Goal: Task Accomplishment & Management: Complete application form

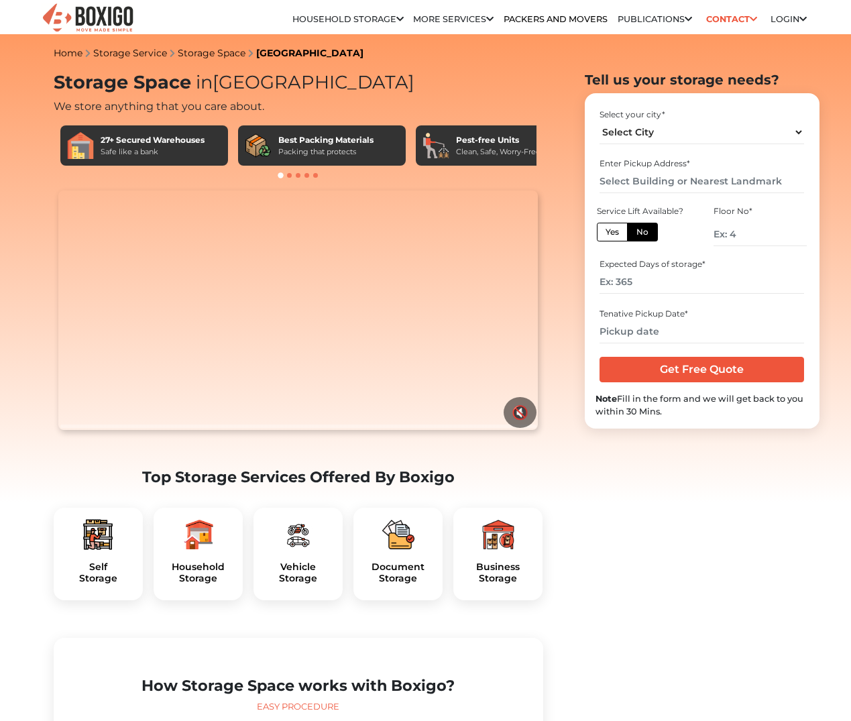
click at [828, 32] on header "Relocation Storage Space Household Storage Household Storage in bangalore House…" at bounding box center [425, 17] width 851 height 34
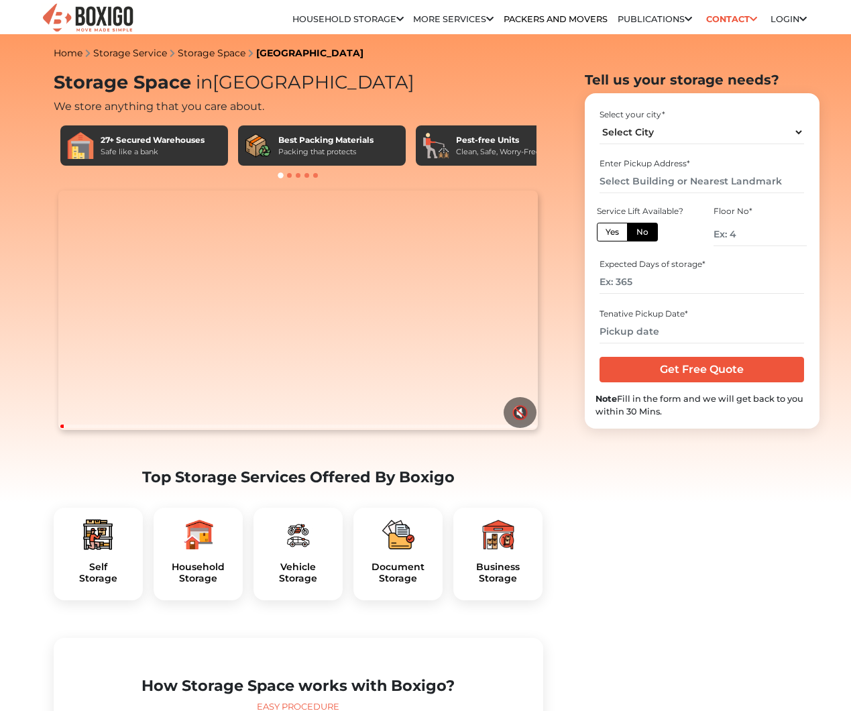
click at [804, 24] on icon at bounding box center [802, 19] width 7 height 9
click at [0, 0] on link "Customer" at bounding box center [0, 0] width 0 height 0
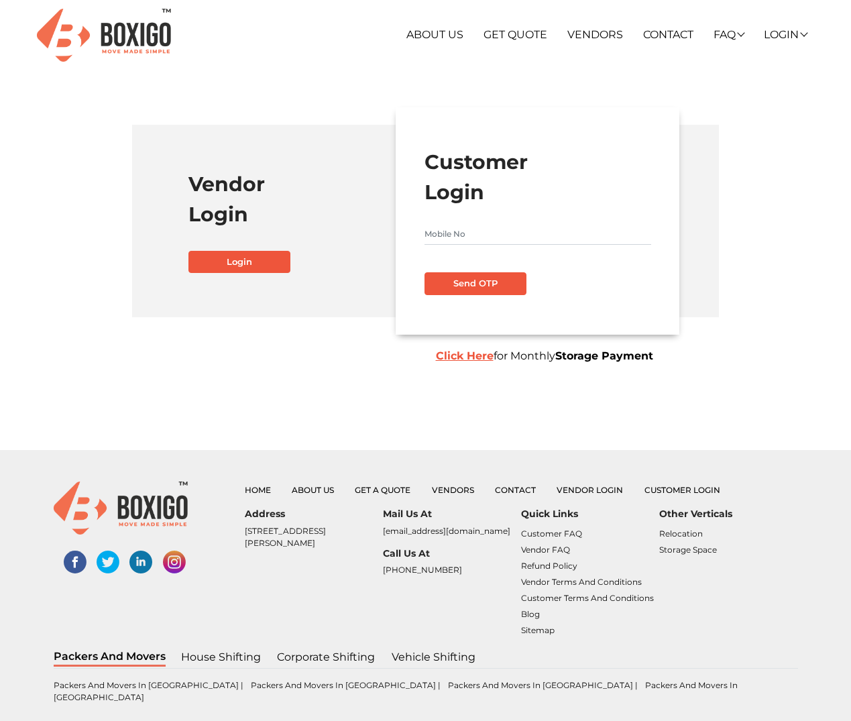
click at [423, 232] on div "Customer Login Send OTP Click Here for Monthly Storage Payment" at bounding box center [538, 220] width 284 height 227
click at [444, 226] on input "text" at bounding box center [538, 233] width 227 height 21
type input "7004857922"
click at [463, 274] on button "Send OTP" at bounding box center [476, 283] width 102 height 23
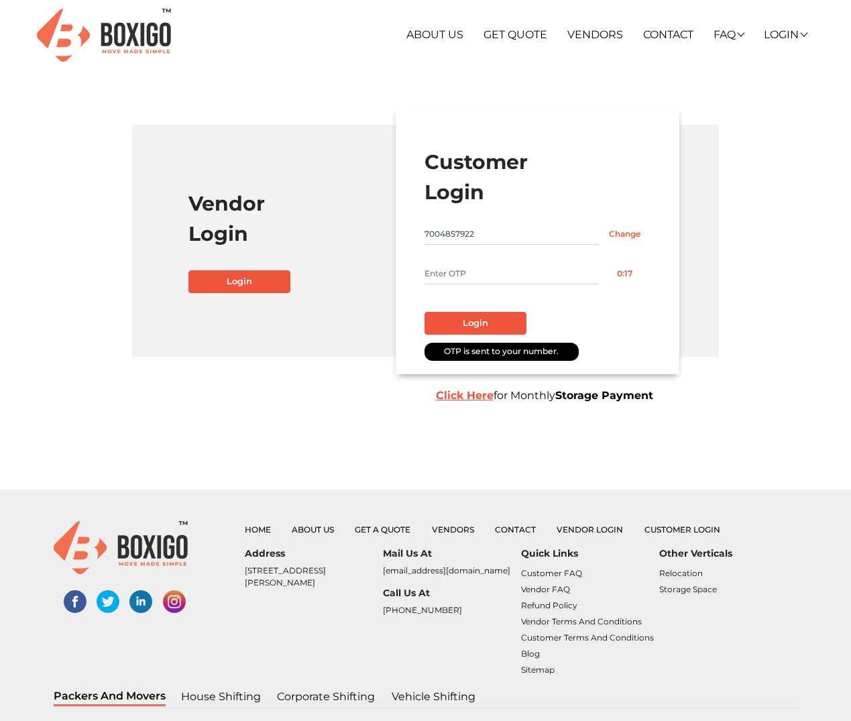
click at [459, 287] on form "Customer Login 7004857922 Change 0:17 Login OTP is sent to your number. Click H…" at bounding box center [538, 240] width 227 height 187
click at [485, 246] on form "Customer Login 7004857922 Change 0:16 Login OTP is sent to your number. Click H…" at bounding box center [538, 240] width 227 height 187
click at [503, 269] on input "text" at bounding box center [512, 273] width 174 height 21
type input "2800"
click at [486, 343] on div "OTP is sent to your number." at bounding box center [502, 352] width 154 height 18
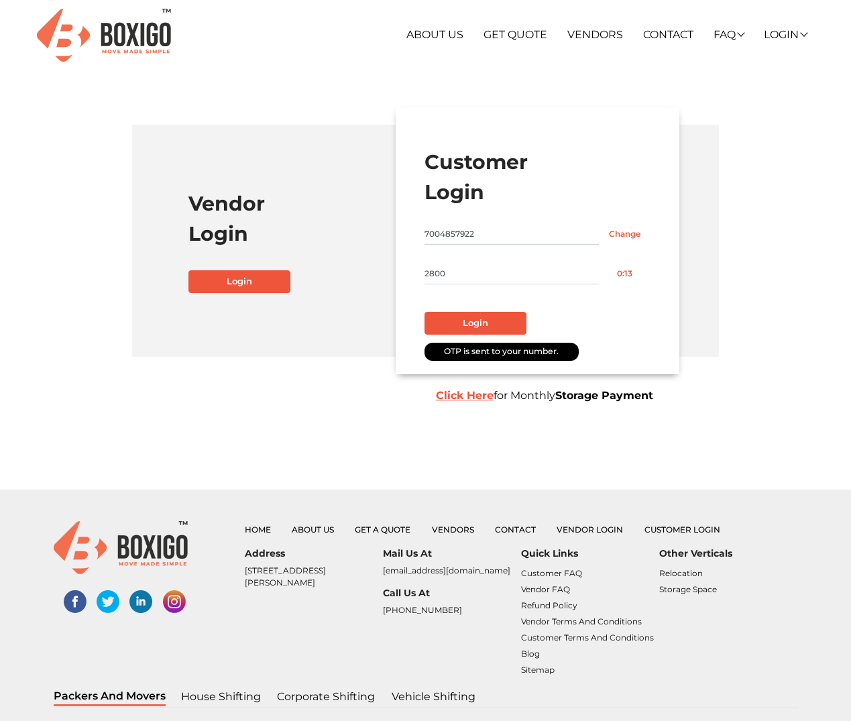
click at [480, 335] on div "Customer Login 7004857922 Change 2800 0:13 Login OTP is sent to your number. Cl…" at bounding box center [538, 240] width 284 height 267
drag, startPoint x: 485, startPoint y: 319, endPoint x: 492, endPoint y: 323, distance: 8.4
click at [488, 319] on button "Login" at bounding box center [476, 323] width 102 height 23
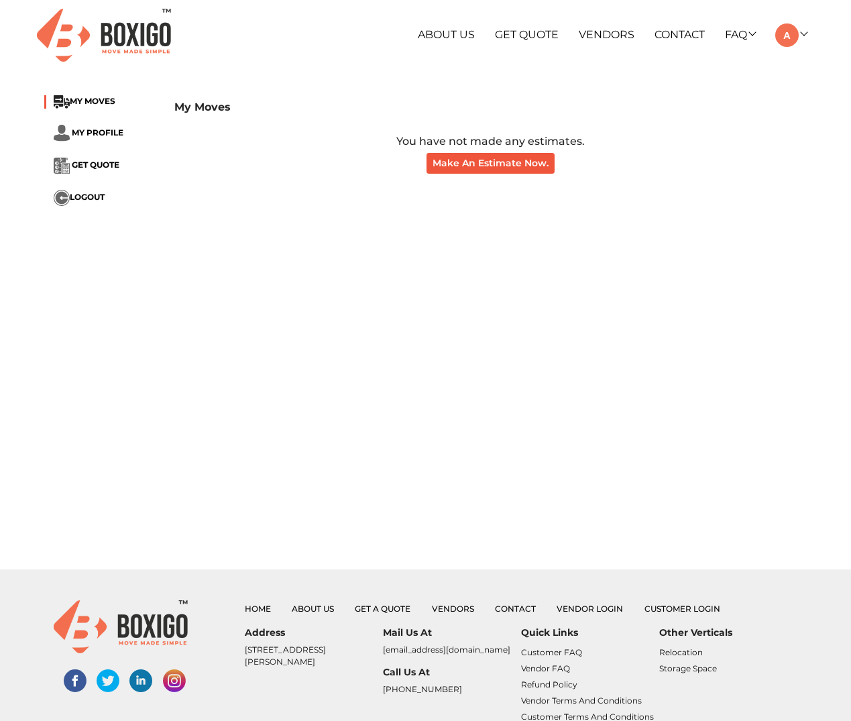
click at [95, 172] on li "GET QUOTE" at bounding box center [99, 166] width 111 height 16
click at [105, 131] on span "MY PROFILE" at bounding box center [98, 132] width 52 height 10
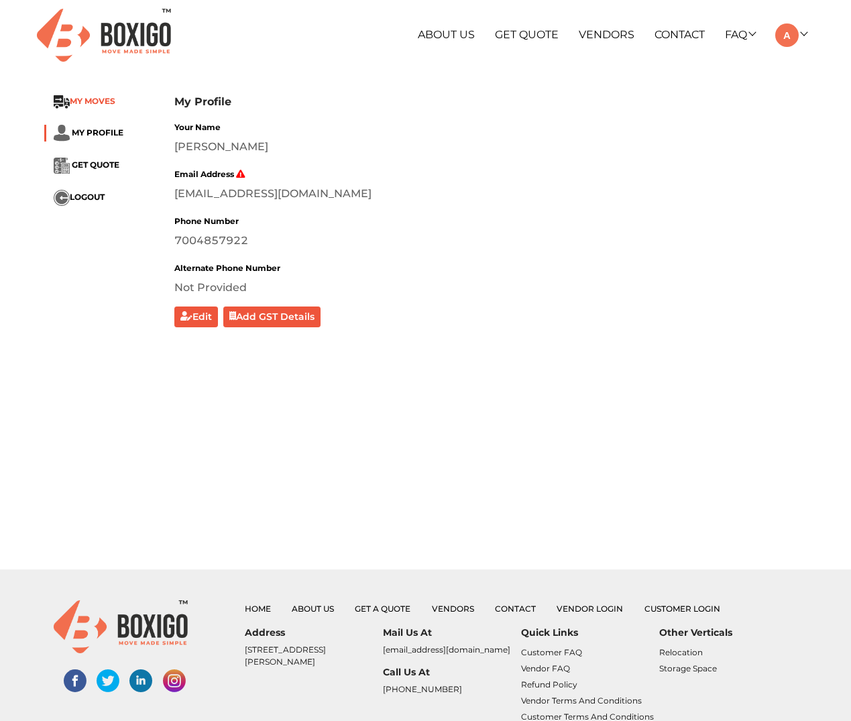
click at [93, 101] on span "MY MOVES" at bounding box center [93, 101] width 46 height 10
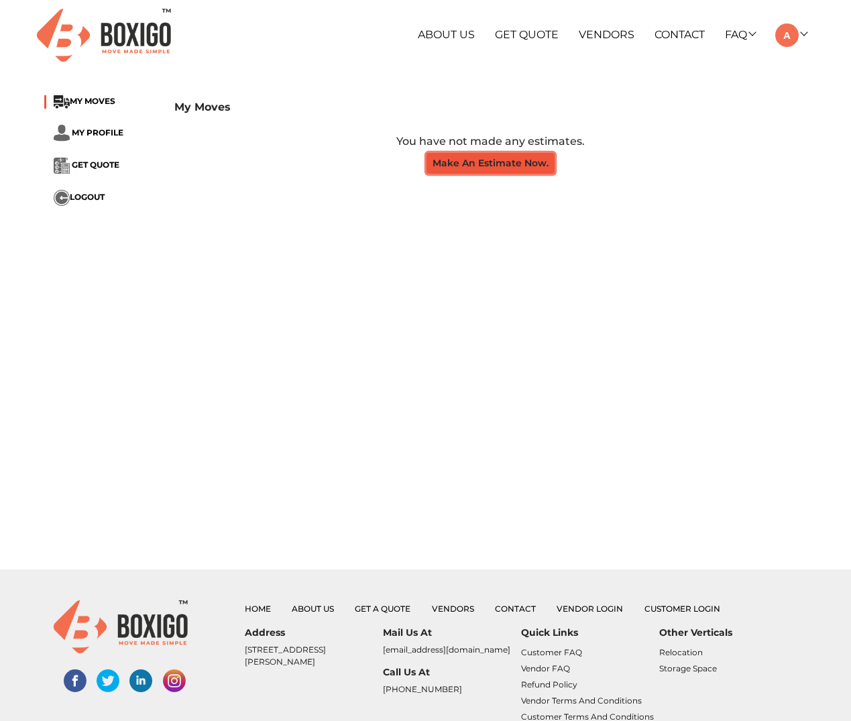
click at [475, 163] on button "Make An Estimate Now." at bounding box center [491, 163] width 128 height 21
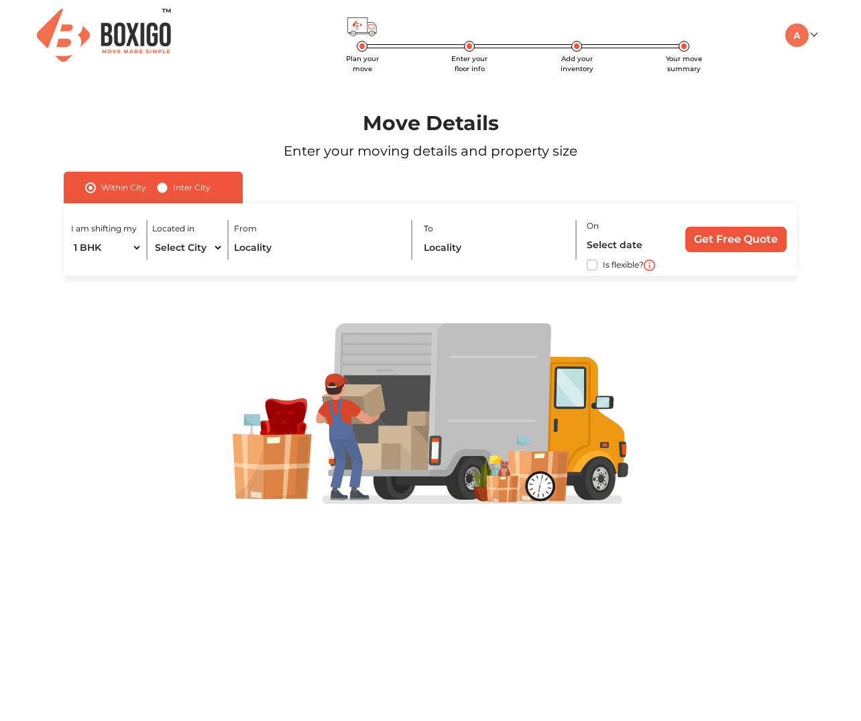
click at [95, 25] on img at bounding box center [104, 35] width 134 height 53
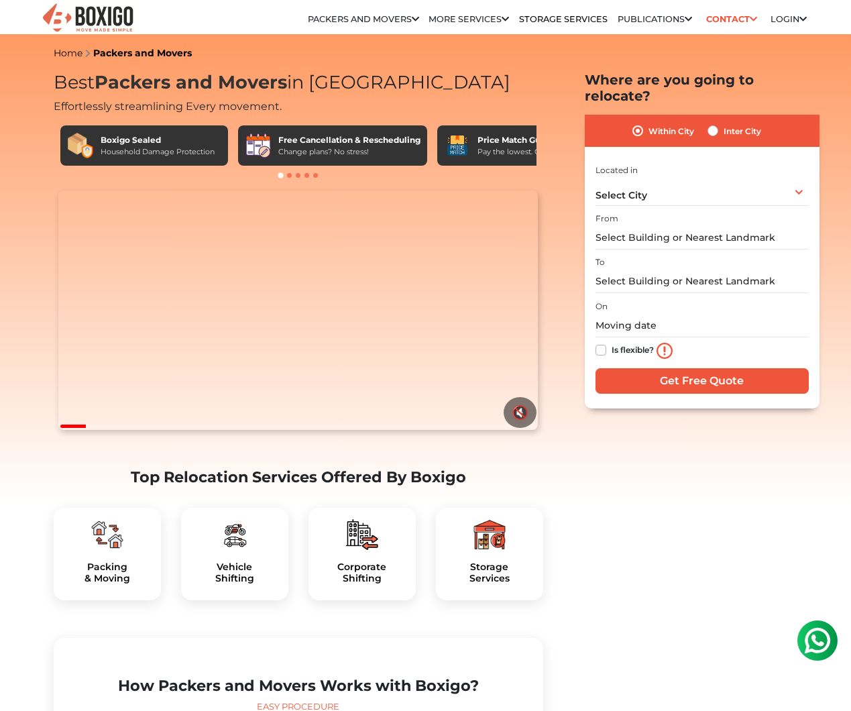
click at [787, 20] on link "Login" at bounding box center [789, 19] width 36 height 10
click at [0, 0] on link "Customer" at bounding box center [0, 0] width 0 height 0
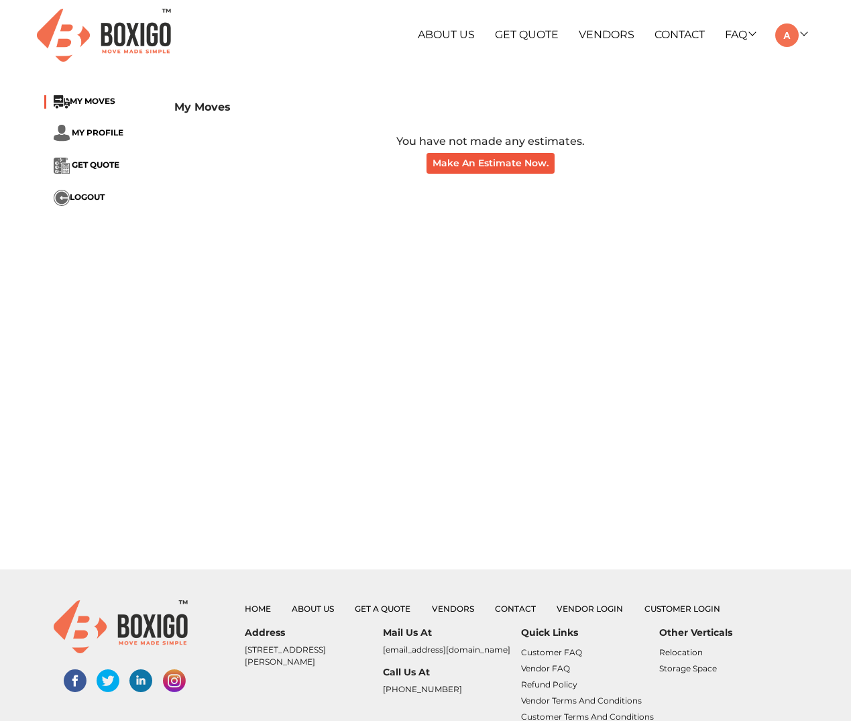
click at [93, 138] on li "MY PROFILE" at bounding box center [99, 133] width 111 height 17
click at [93, 136] on span "MY PROFILE" at bounding box center [98, 132] width 52 height 10
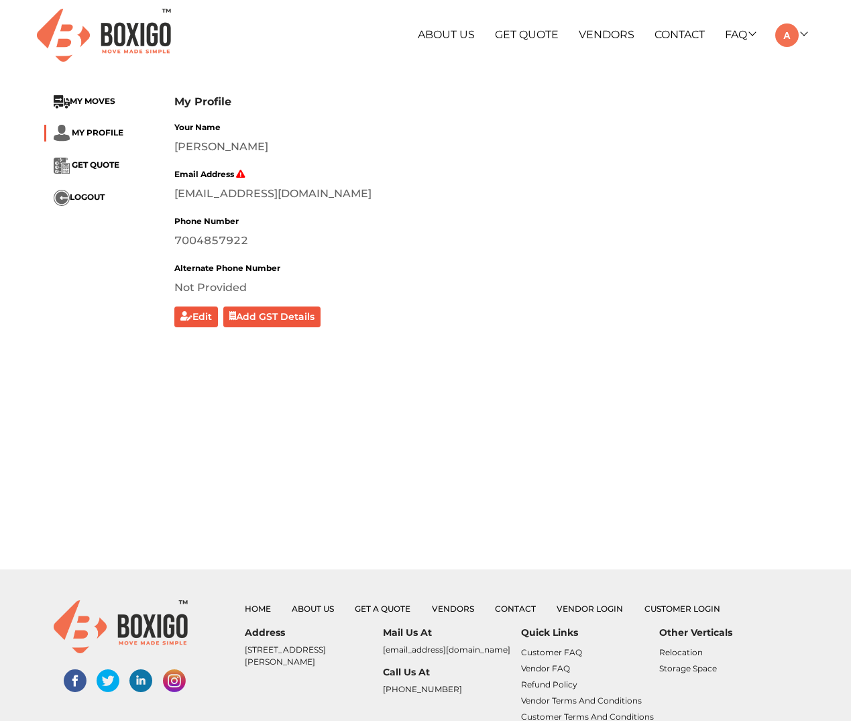
click at [102, 158] on li "GET QUOTE" at bounding box center [99, 166] width 111 height 16
click at [108, 164] on span "GET QUOTE" at bounding box center [96, 165] width 48 height 10
click at [56, 109] on ul "MY MOVES MY PROFILE GET QUOTE LOGOUT" at bounding box center [99, 150] width 111 height 111
click at [68, 96] on img at bounding box center [62, 101] width 16 height 13
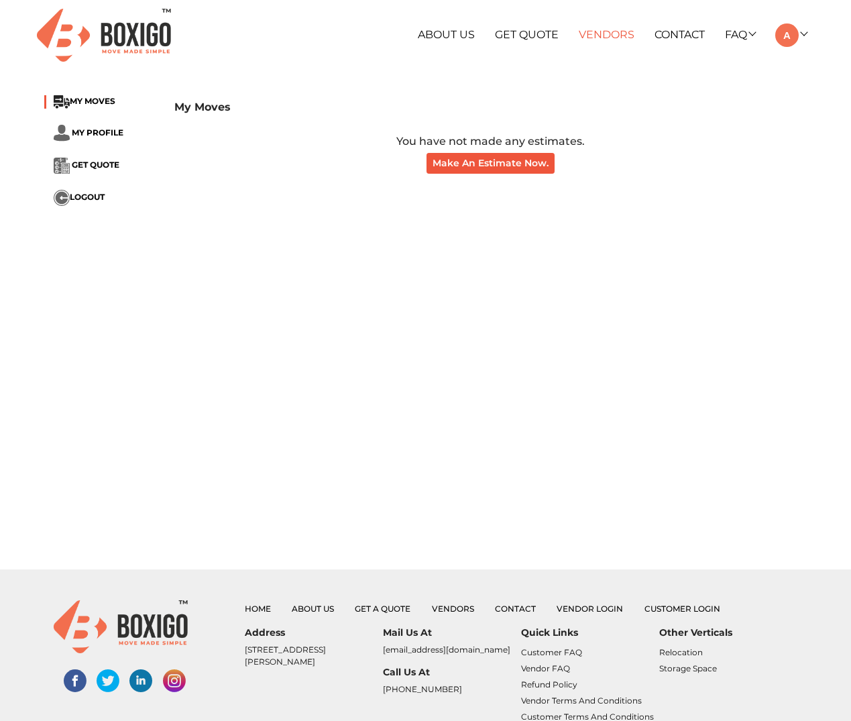
click at [583, 31] on link "Vendors" at bounding box center [607, 34] width 56 height 13
click at [96, 169] on span "GET QUOTE" at bounding box center [96, 165] width 48 height 10
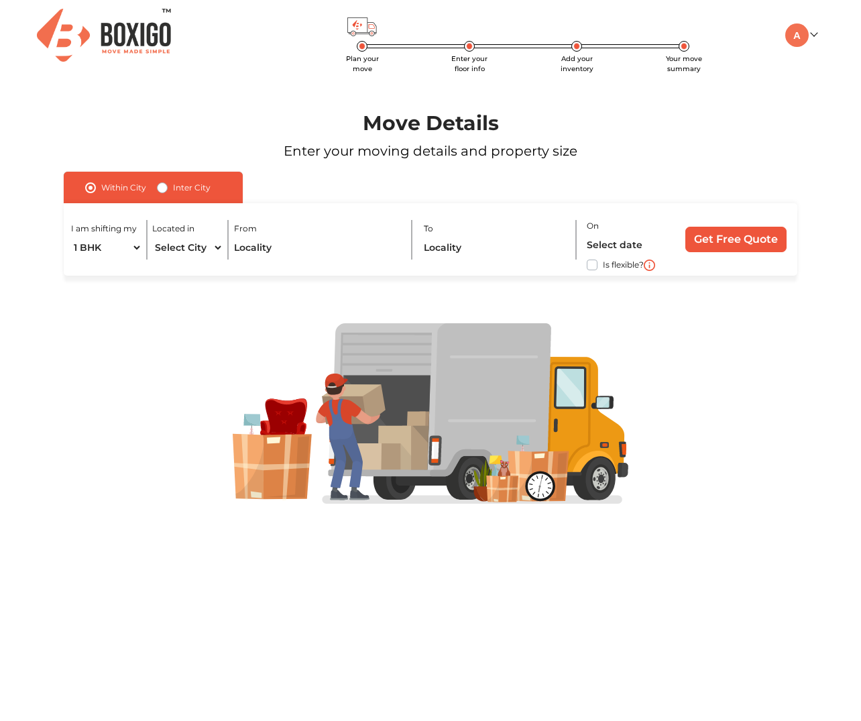
click at [176, 188] on label "Inter City" at bounding box center [192, 188] width 38 height 16
click at [168, 188] on input "Inter City" at bounding box center [162, 186] width 11 height 13
radio input "true"
click at [87, 40] on img at bounding box center [104, 35] width 134 height 53
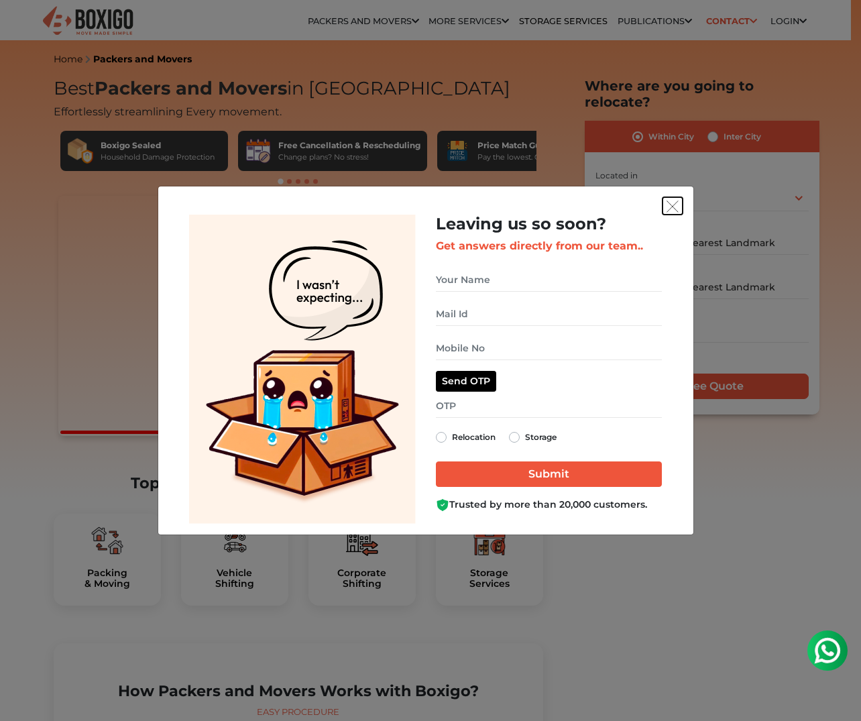
click at [666, 213] on button "get free quote dialog" at bounding box center [673, 205] width 20 height 17
